Goal: Information Seeking & Learning: Learn about a topic

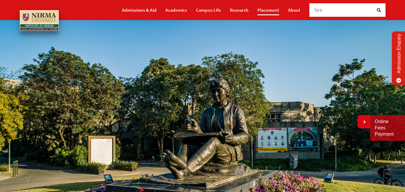
click at [269, 11] on link "Placement" at bounding box center [268, 10] width 22 height 10
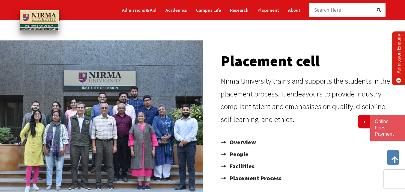
scroll to position [30, 0]
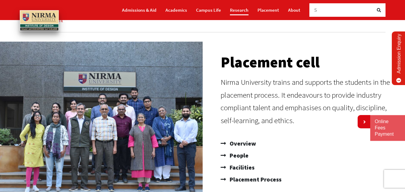
click at [237, 8] on link "Research" at bounding box center [239, 10] width 19 height 10
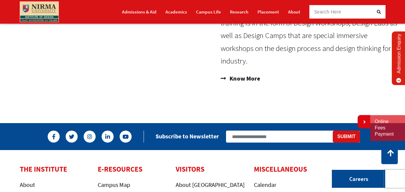
scroll to position [480, 0]
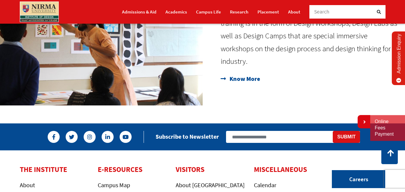
click at [241, 79] on span "Know More" at bounding box center [244, 79] width 32 height 10
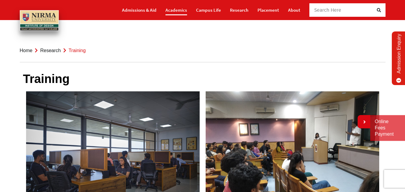
click at [178, 10] on link "Academics" at bounding box center [176, 10] width 22 height 10
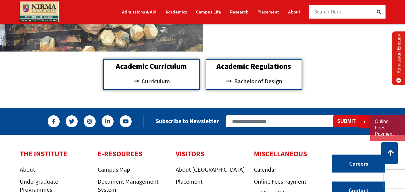
scroll to position [539, 0]
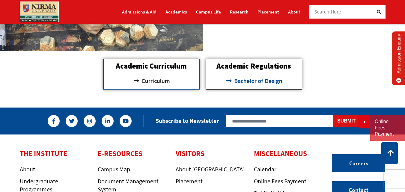
click at [244, 79] on span "Bachelor of Design" at bounding box center [258, 81] width 50 height 10
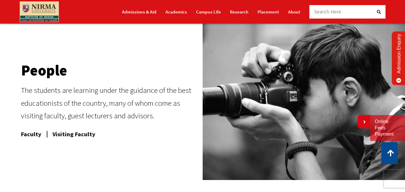
scroll to position [150, 0]
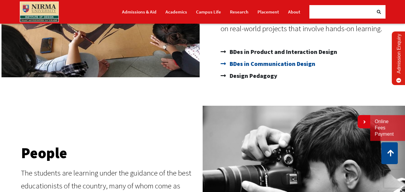
click at [245, 65] on span "BDes in Communication Design" at bounding box center [271, 64] width 87 height 12
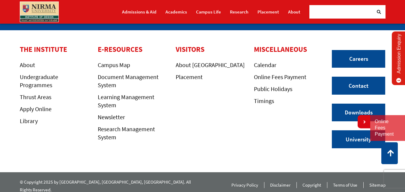
scroll to position [642, 0]
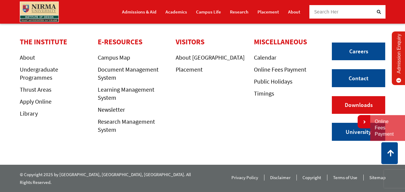
click at [349, 110] on link "Downloads" at bounding box center [358, 105] width 53 height 18
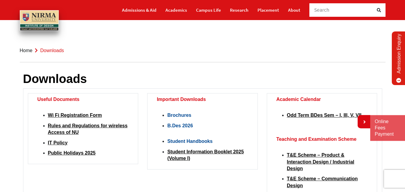
click at [179, 125] on link "B.Des 2026" at bounding box center [179, 125] width 25 height 5
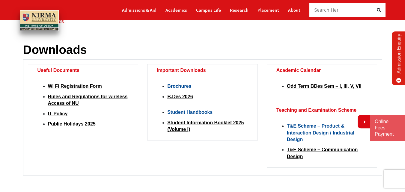
scroll to position [30, 0]
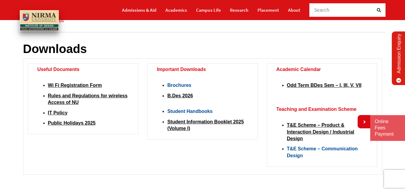
click at [299, 151] on link "T&E Scheme – Communication Design" at bounding box center [322, 152] width 71 height 12
